Goal: Task Accomplishment & Management: Use online tool/utility

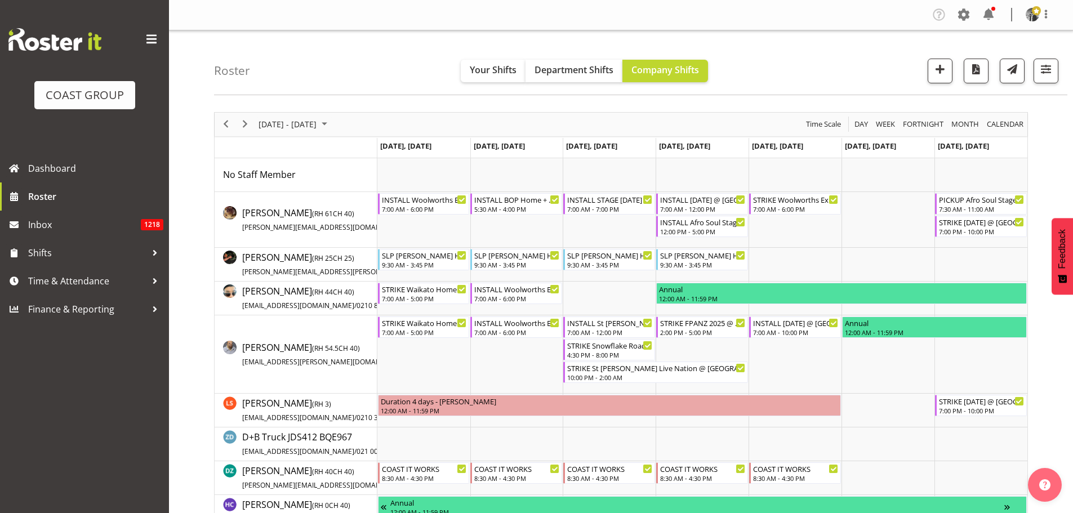
scroll to position [798, 0]
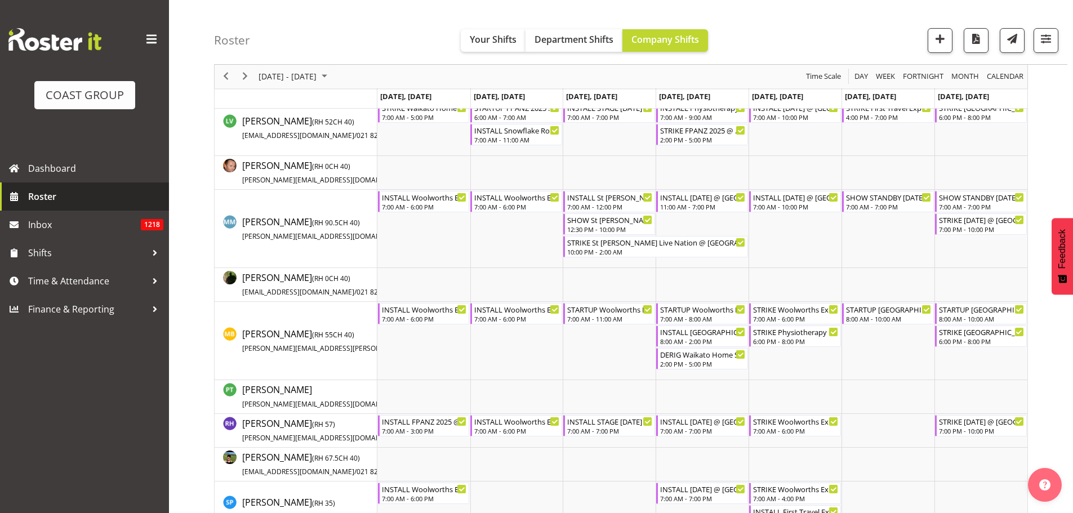
click at [73, 202] on span "Roster" at bounding box center [95, 196] width 135 height 17
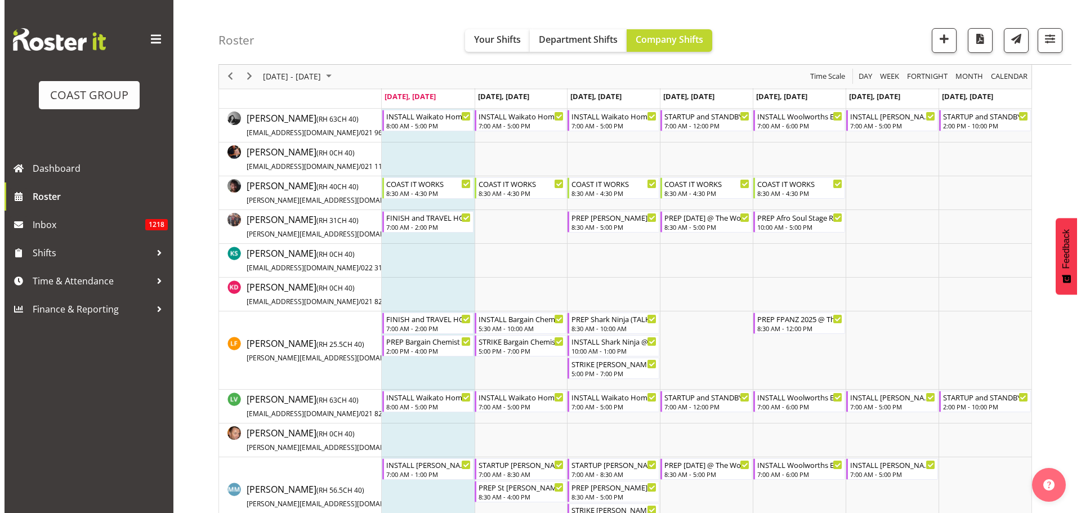
scroll to position [394, 0]
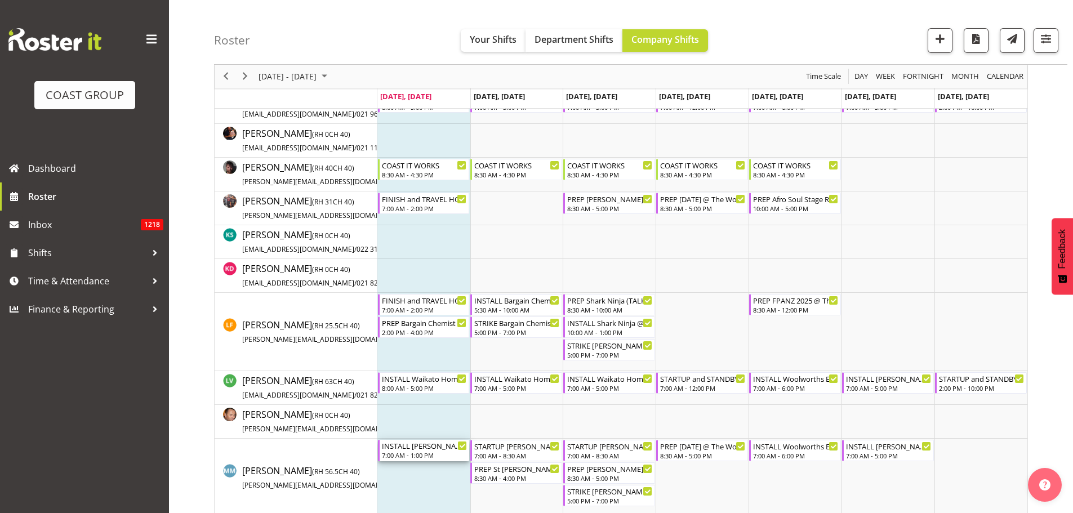
click at [441, 450] on div "INSTALL Harvey Norman 2025 @ Cordis Hotel on site @ 0800" at bounding box center [425, 445] width 86 height 11
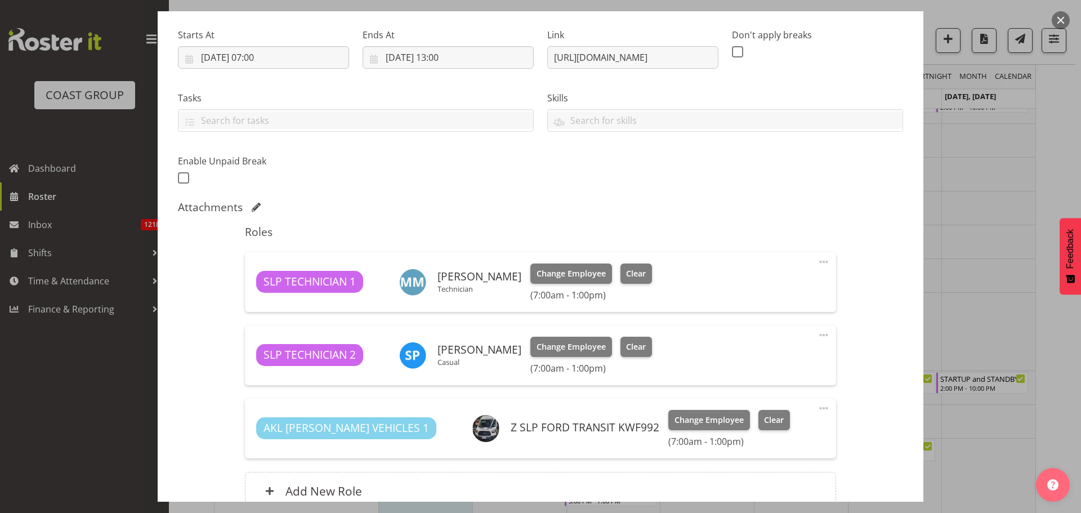
select select "10164"
drag, startPoint x: 550, startPoint y: 55, endPoint x: 832, endPoint y: 72, distance: 282.1
click at [832, 72] on div "Shift Instance Name INSTALL Harvey Norman 2025 @ Cordis Hotel on site @ 0800 Lo…" at bounding box center [540, 70] width 739 height 247
